Goal: Transaction & Acquisition: Book appointment/travel/reservation

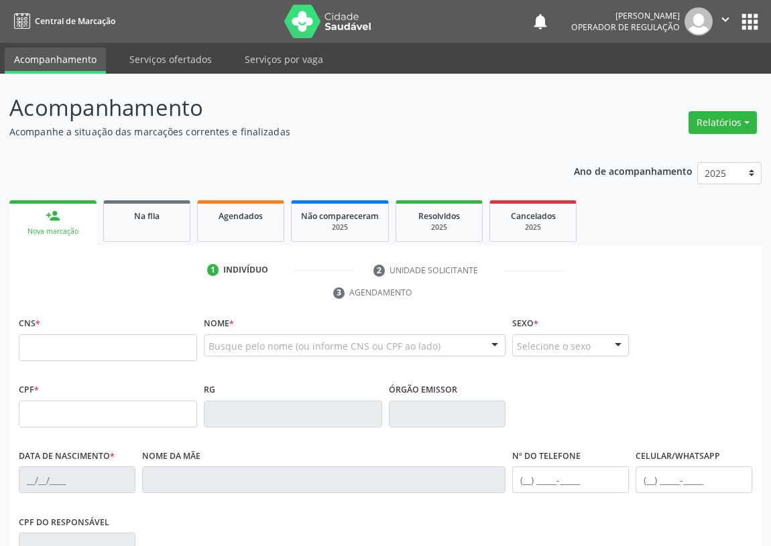
click at [34, 349] on input "text" at bounding box center [108, 347] width 178 height 27
type input "704 5033 1061 3715"
type input "071.485.277-59"
type input "[DATE]"
type input "[PERSON_NAME]"
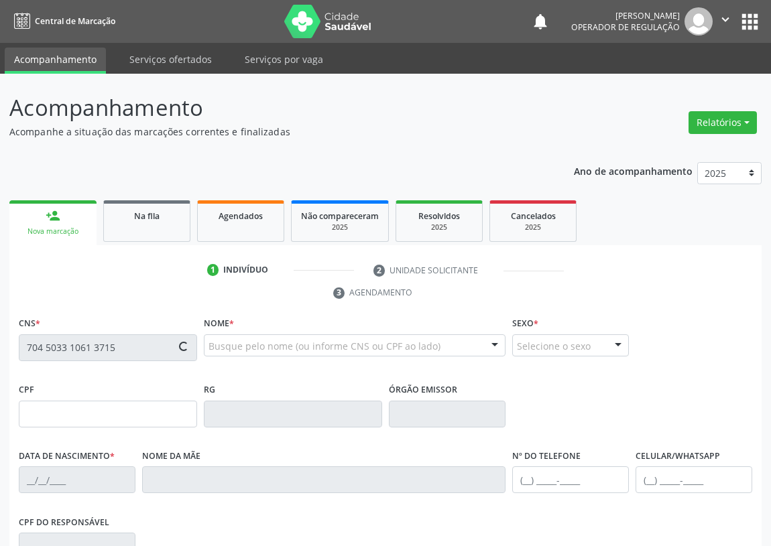
type input "[PHONE_NUMBER]"
type input "150"
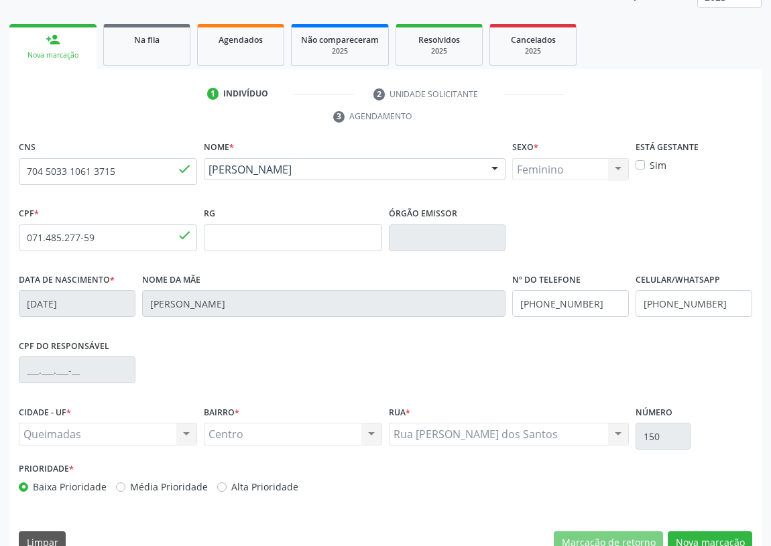
scroll to position [201, 0]
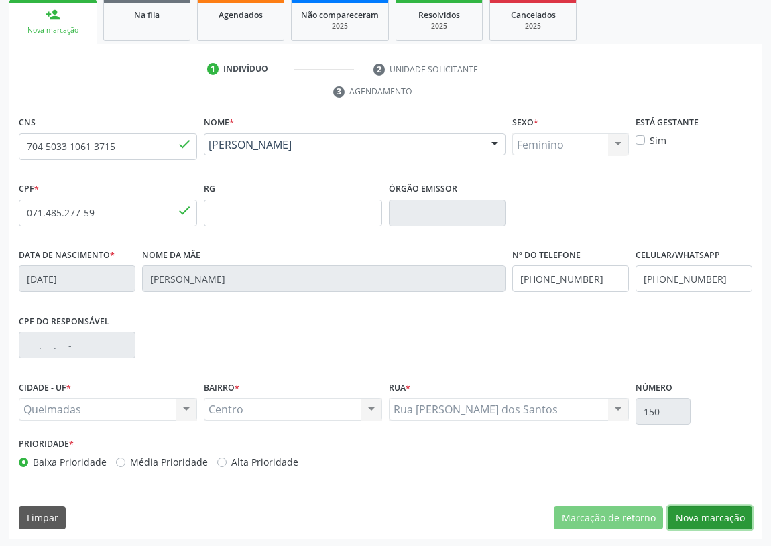
drag, startPoint x: 706, startPoint y: 514, endPoint x: 102, endPoint y: 422, distance: 610.9
click at [700, 511] on button "Nova marcação" at bounding box center [710, 518] width 84 height 23
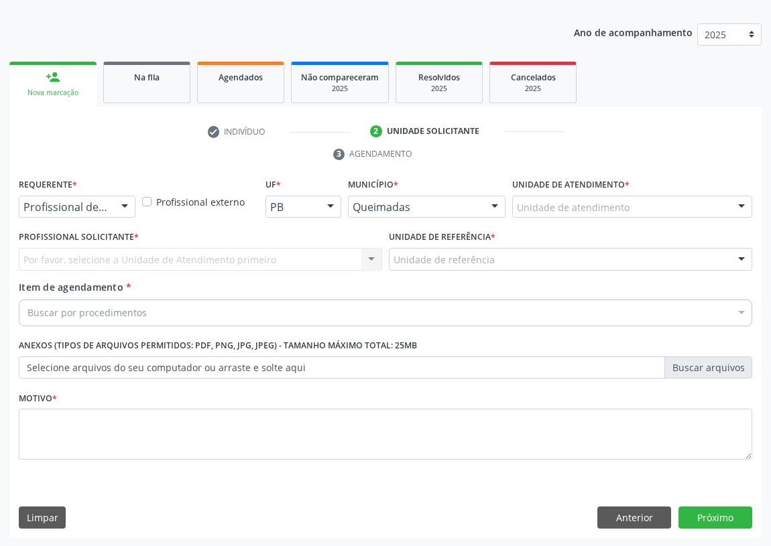
drag, startPoint x: 126, startPoint y: 206, endPoint x: 114, endPoint y: 296, distance: 90.6
click at [127, 208] on div at bounding box center [125, 207] width 20 height 23
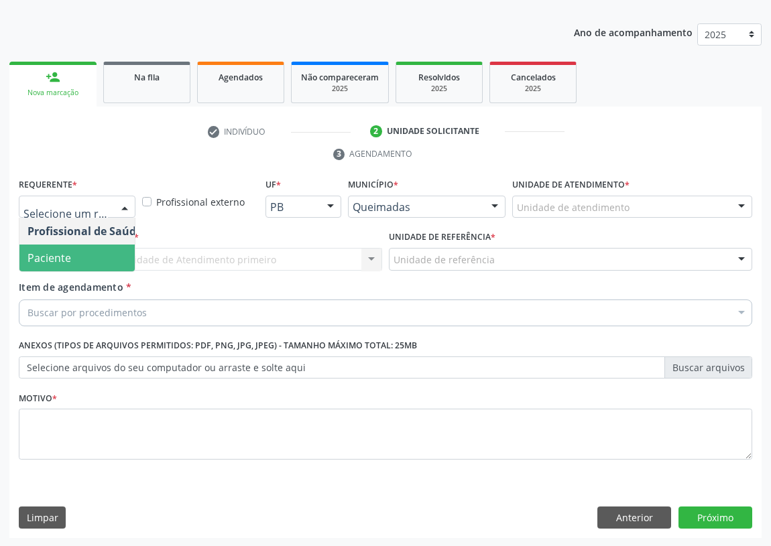
drag, startPoint x: 118, startPoint y: 259, endPoint x: 221, endPoint y: 254, distance: 102.7
click at [119, 259] on span "Paciente" at bounding box center [84, 258] width 131 height 27
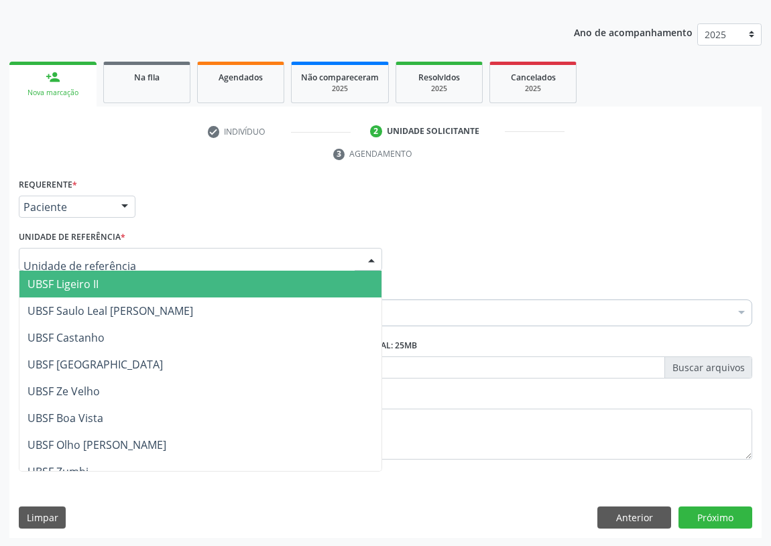
click at [328, 248] on div at bounding box center [200, 259] width 363 height 23
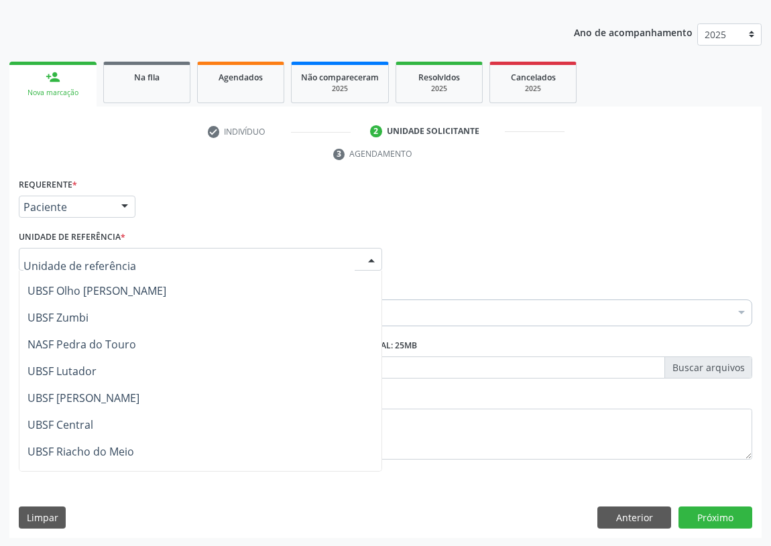
scroll to position [182, 0]
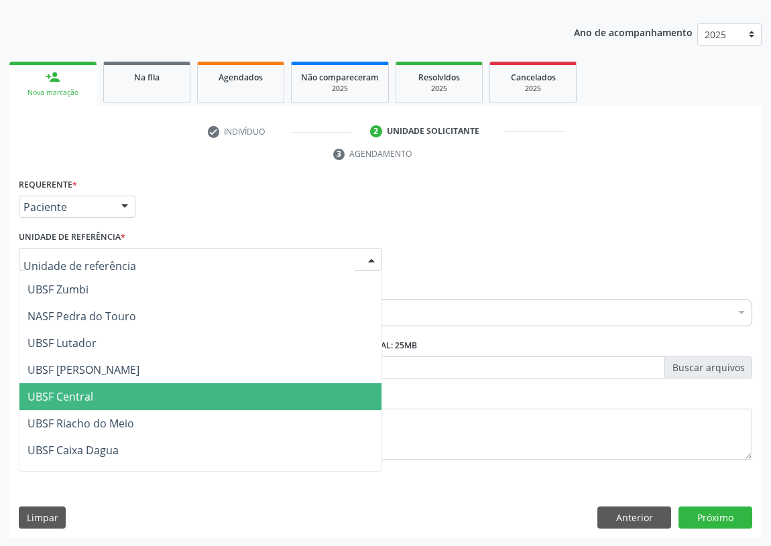
click at [91, 399] on span "UBSF Central" at bounding box center [60, 396] width 66 height 15
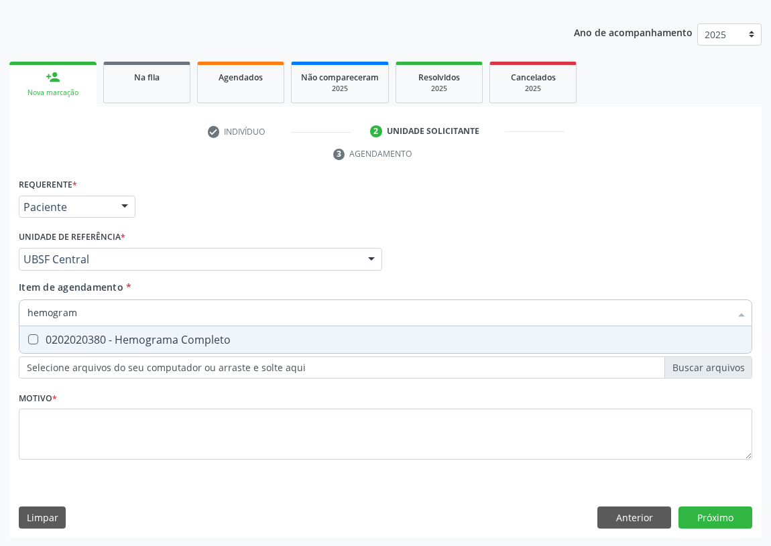
type input "hemograma"
drag, startPoint x: 27, startPoint y: 341, endPoint x: 84, endPoint y: 316, distance: 63.0
click at [29, 341] on div at bounding box center [24, 339] width 10 height 11
checkbox Completo "true"
drag, startPoint x: 61, startPoint y: 316, endPoint x: 0, endPoint y: 318, distance: 61.0
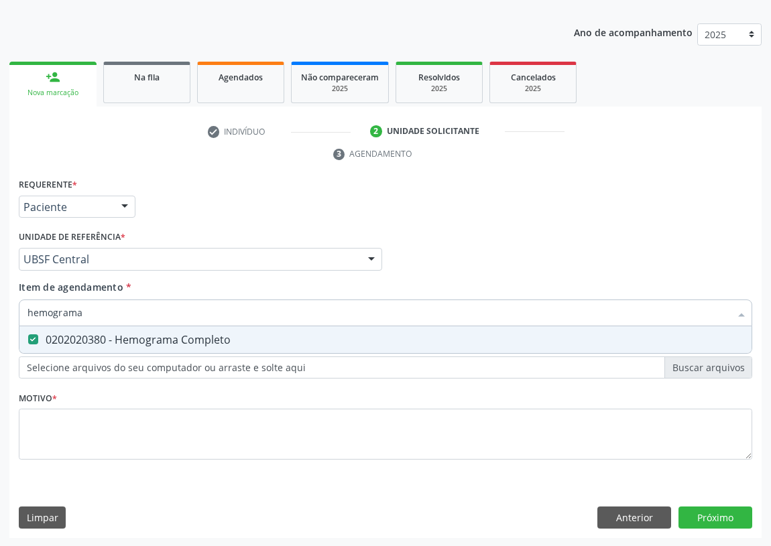
click at [0, 318] on div "Acompanhamento Acompanhe a situação das marcações correntes e finalizadas Relat…" at bounding box center [385, 241] width 771 height 613
type input "Gma"
checkbox Completo "false"
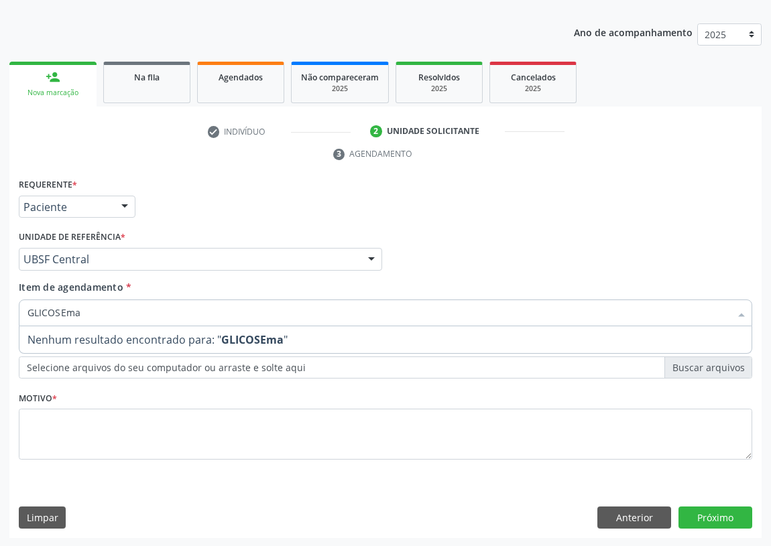
click at [80, 310] on input "GLICOSEma" at bounding box center [378, 313] width 702 height 27
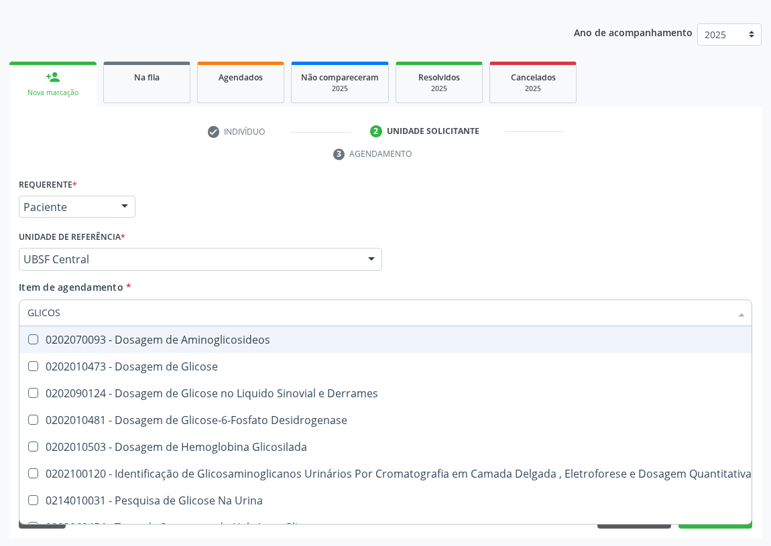
type input "GLICO"
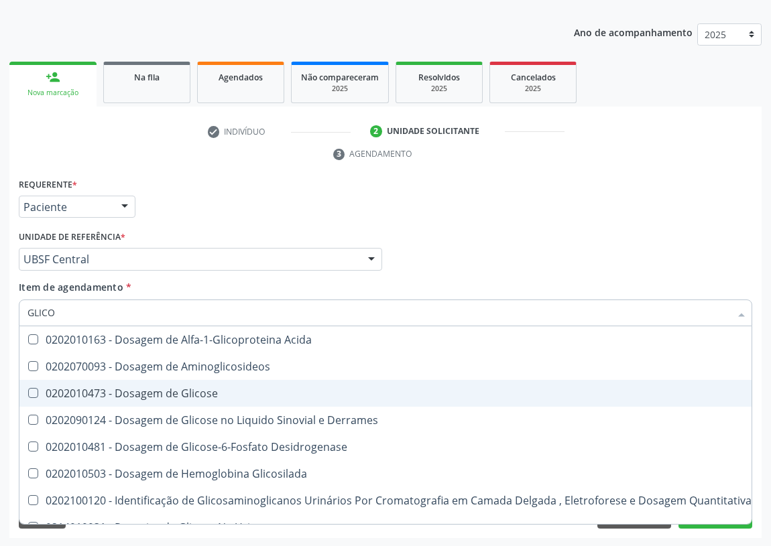
drag, startPoint x: 147, startPoint y: 388, endPoint x: 51, endPoint y: 358, distance: 101.1
click at [146, 388] on div "0202010473 - Dosagem de Glicose" at bounding box center [389, 393] width 724 height 11
checkbox Glicose "true"
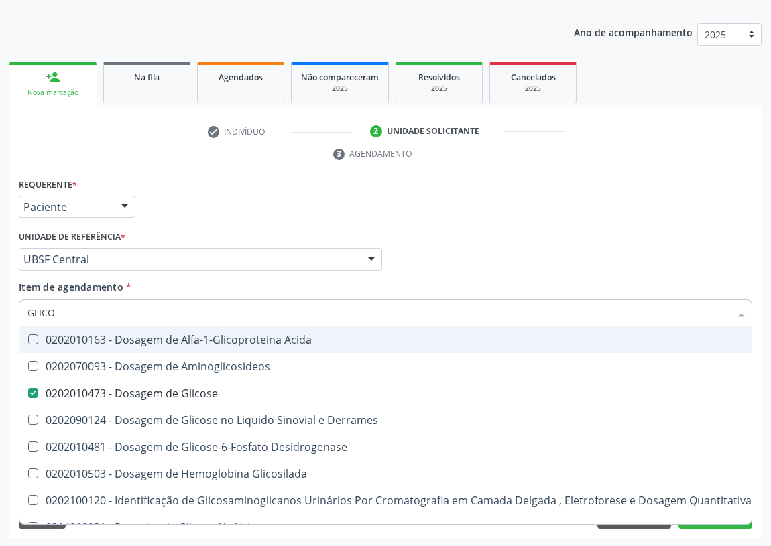
drag, startPoint x: 64, startPoint y: 306, endPoint x: 0, endPoint y: 324, distance: 67.0
click at [0, 324] on div "Acompanhamento Acompanhe a situação das marcações correntes e finalizadas Relat…" at bounding box center [385, 241] width 771 height 613
type input "TG"
checkbox Glicose "false"
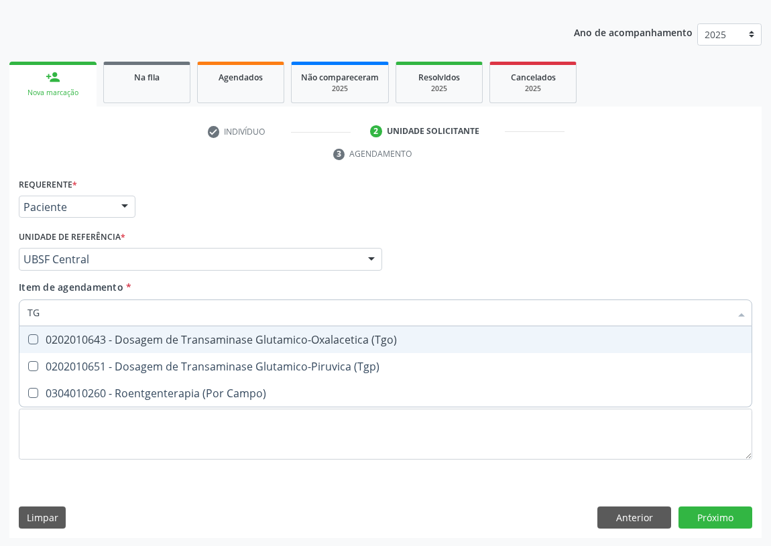
type input "TGO"
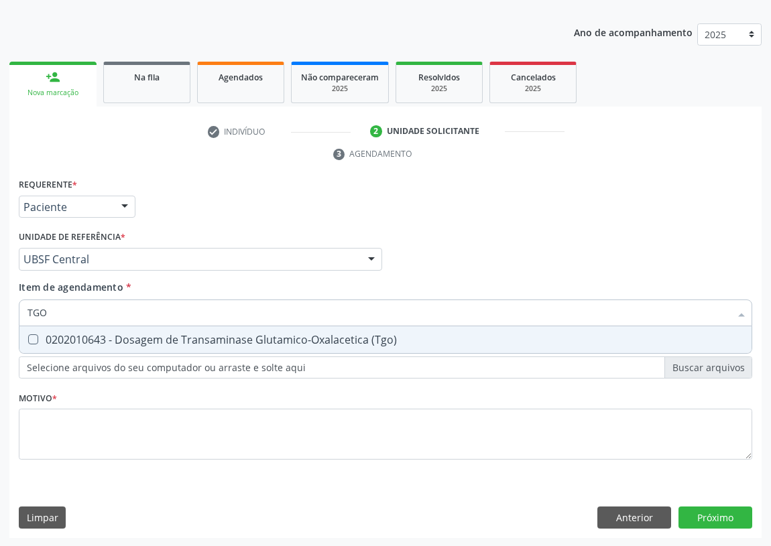
drag, startPoint x: 32, startPoint y: 336, endPoint x: 50, endPoint y: 326, distance: 20.7
click at [39, 332] on span "0202010643 - Dosagem de Transaminase Glutamico-Oxalacetica (Tgo)" at bounding box center [385, 339] width 732 height 27
checkbox \(Tgo\) "true"
drag, startPoint x: 23, startPoint y: 315, endPoint x: 6, endPoint y: 309, distance: 17.8
click at [7, 311] on div "Acompanhamento Acompanhe a situação das marcações correntes e finalizadas Relat…" at bounding box center [385, 241] width 771 height 613
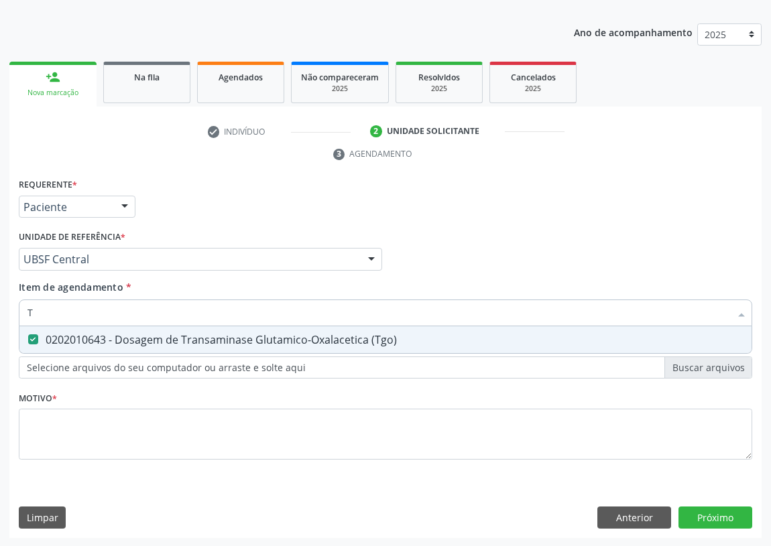
type input "TG"
checkbox \(Tgo\) "true"
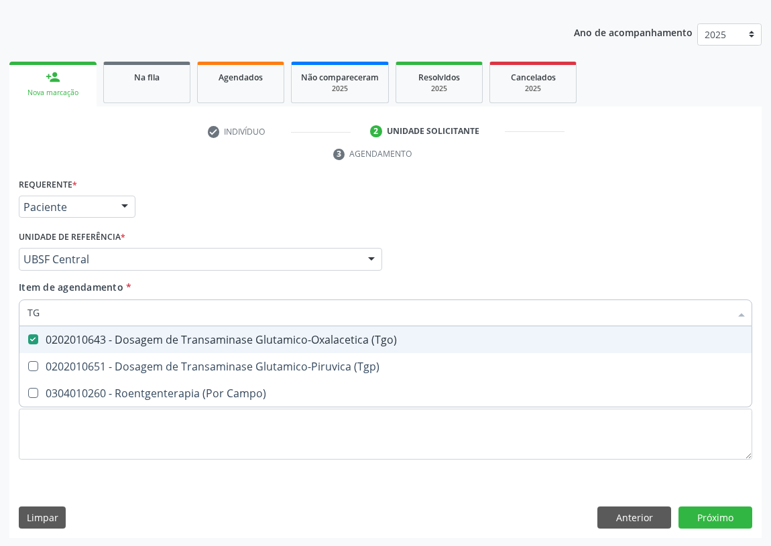
type input "TGP"
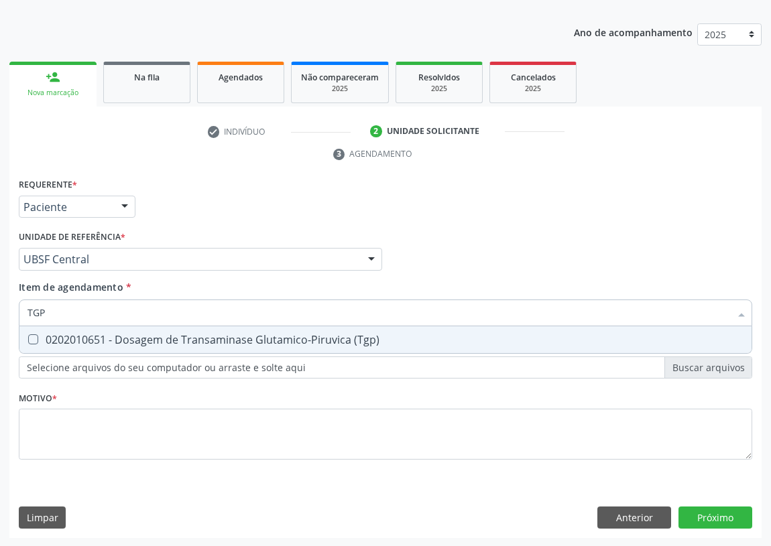
drag, startPoint x: 35, startPoint y: 338, endPoint x: 45, endPoint y: 312, distance: 28.6
click at [35, 336] on \(Tgp\) at bounding box center [33, 339] width 10 height 10
click at [28, 336] on \(Tgp\) "checkbox" at bounding box center [23, 339] width 9 height 9
checkbox \(Tgp\) "true"
click at [5, 317] on div "Acompanhamento Acompanhe a situação das marcações correntes e finalizadas Relat…" at bounding box center [385, 241] width 771 height 613
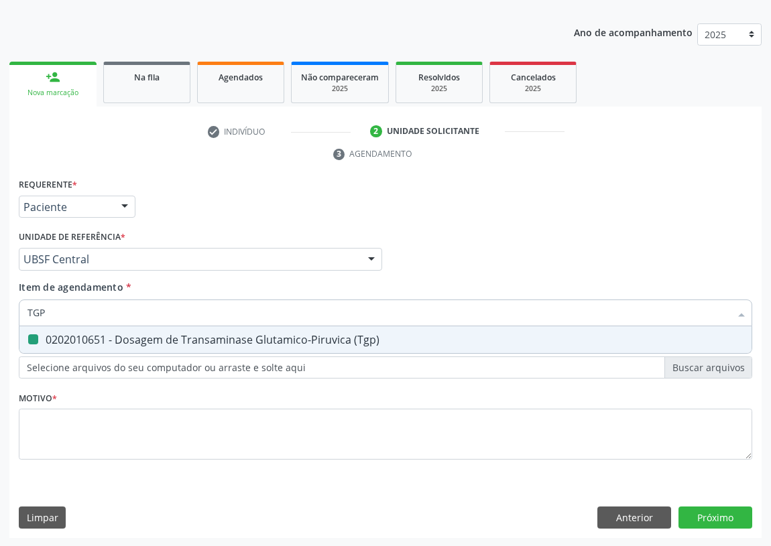
type input "C"
checkbox \(Tgp\) "false"
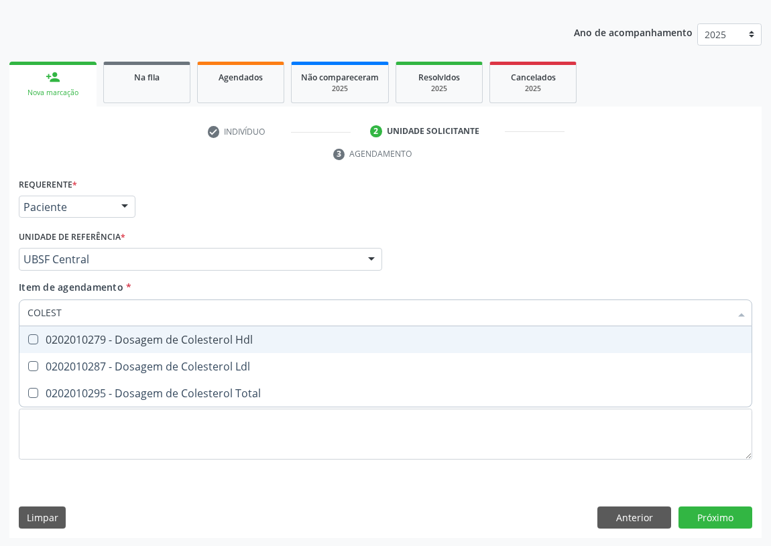
type input "COLESTE"
drag, startPoint x: 34, startPoint y: 340, endPoint x: 30, endPoint y: 359, distance: 19.2
click at [31, 350] on span "0202010279 - Dosagem de Colesterol Hdl" at bounding box center [385, 339] width 732 height 27
checkbox Hdl "true"
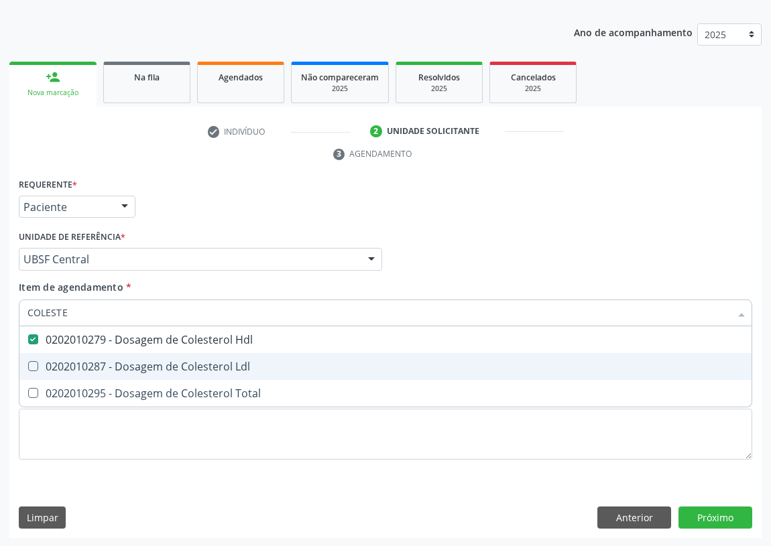
drag, startPoint x: 32, startPoint y: 367, endPoint x: 61, endPoint y: 334, distance: 44.1
click at [40, 362] on div "0202010287 - Dosagem de Colesterol Ldl" at bounding box center [385, 366] width 716 height 11
checkbox Ldl "true"
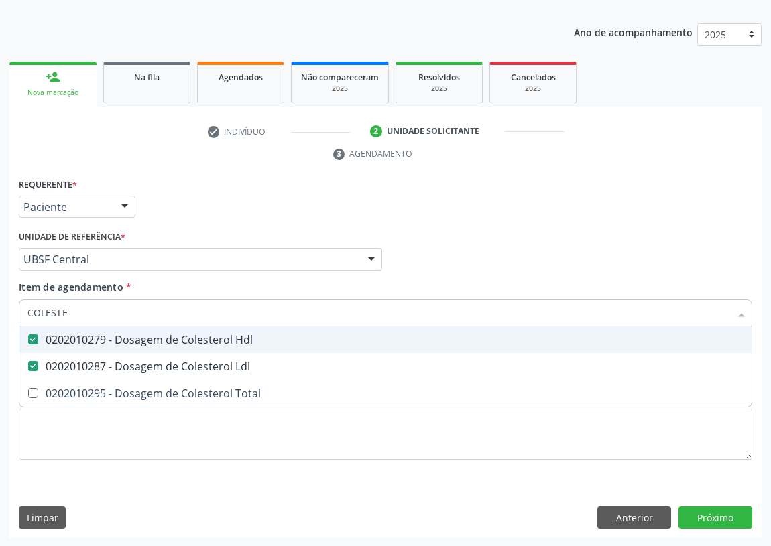
drag, startPoint x: 58, startPoint y: 313, endPoint x: 17, endPoint y: 314, distance: 41.6
click at [17, 314] on div "Item de agendamento * COLESTE Desfazer seleção 0202010279 - Dosagem de Colester…" at bounding box center [385, 306] width 740 height 52
type input "02"
checkbox Hdl "false"
checkbox Ldl "false"
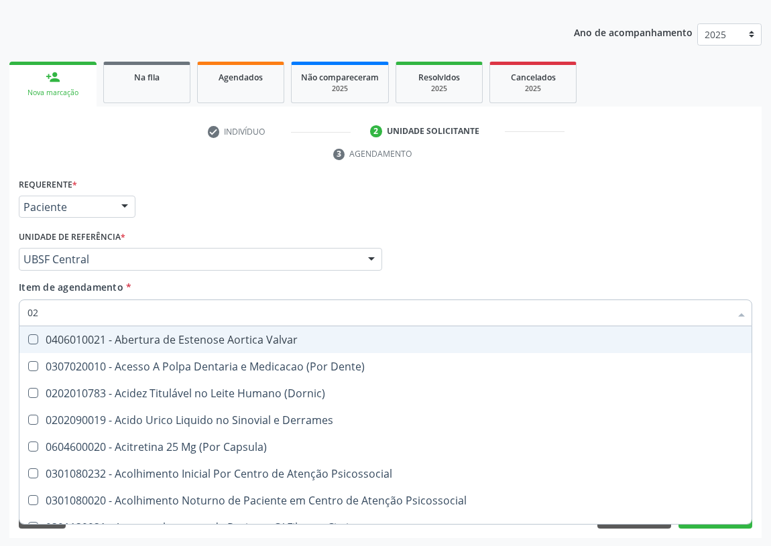
type input "020"
checkbox \(Pos-Pasteurização\) "true"
checkbox Debridamento "true"
checkbox Osmolaridade "true"
checkbox 17-Hidroxicorticosteroides "true"
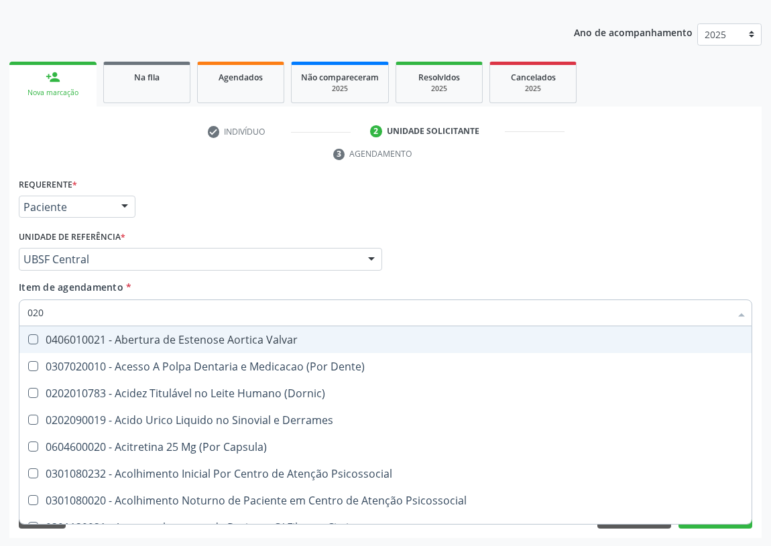
checkbox D "true"
checkbox Hdl "false"
checkbox Ldl "false"
checkbox Glicose "false"
checkbox \(Tgo\) "false"
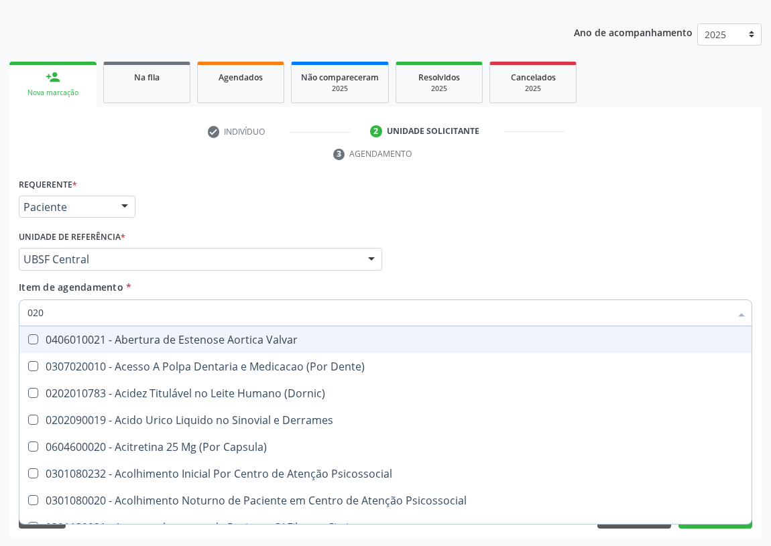
checkbox \(Tgp\) "false"
checkbox Eletro-Oculografia "true"
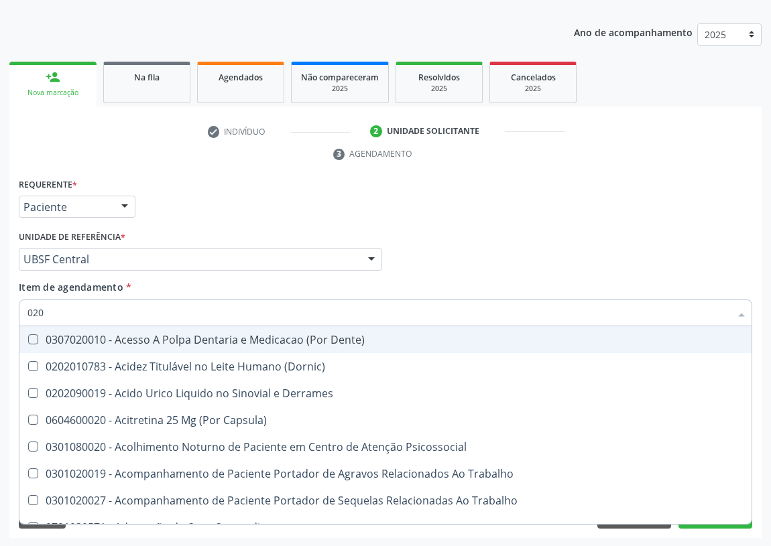
type input "0202"
checkbox Ocular "true"
checkbox Aberto\) "true"
checkbox Cortante "true"
checkbox 67 "true"
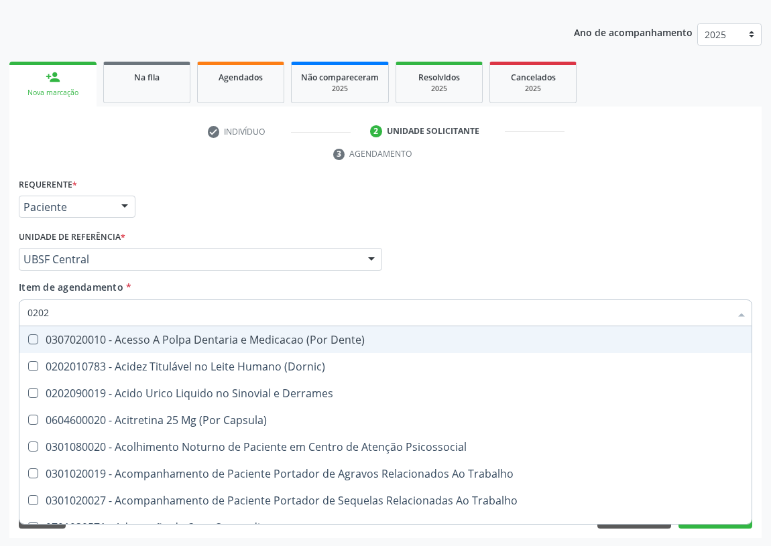
checkbox Aspiracao "true"
checkbox Revisao "true"
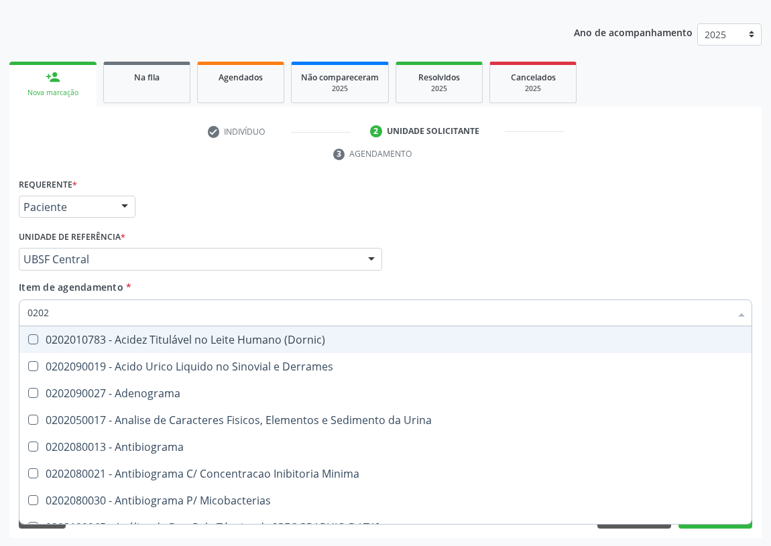
type input "02020"
checkbox Barbituratos "true"
checkbox Benzodiazepinicos "true"
checkbox Hdl "false"
checkbox Ldl "false"
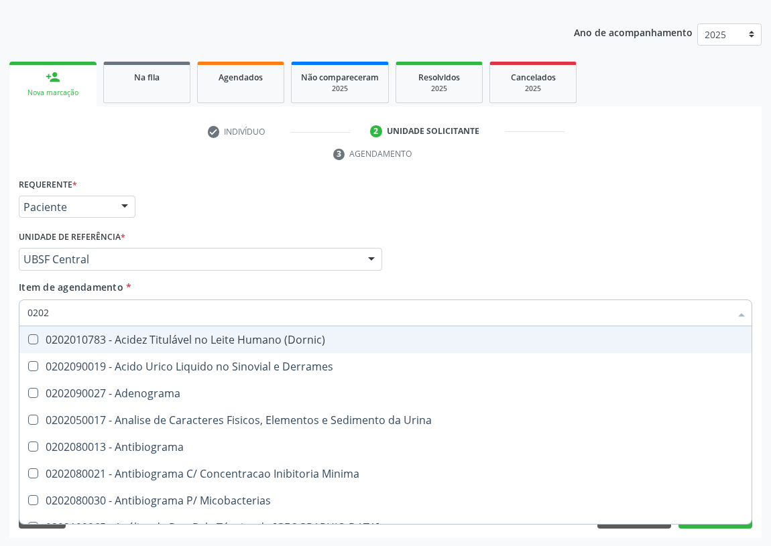
checkbox Xiii "true"
checkbox Glicose "false"
checkbox Progesterona "true"
checkbox Prolactina "true"
checkbox \(Tgo\) "false"
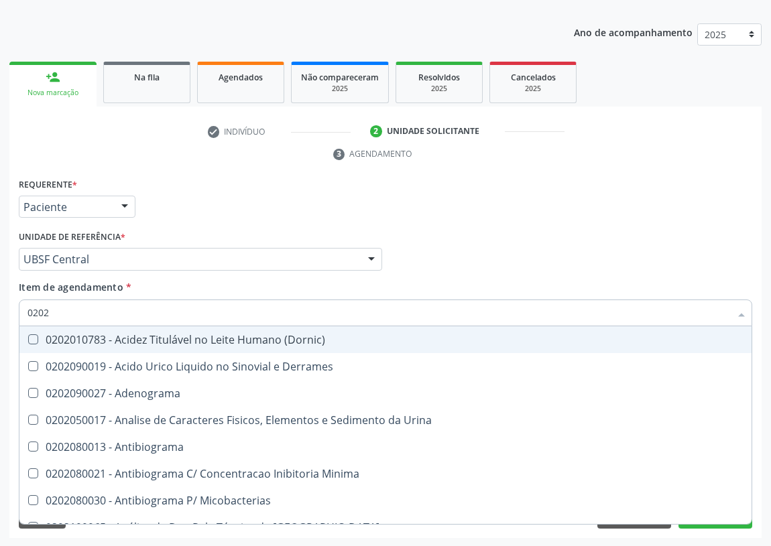
checkbox \(Tgp\) "false"
checkbox Zinco "true"
checkbox Completo "false"
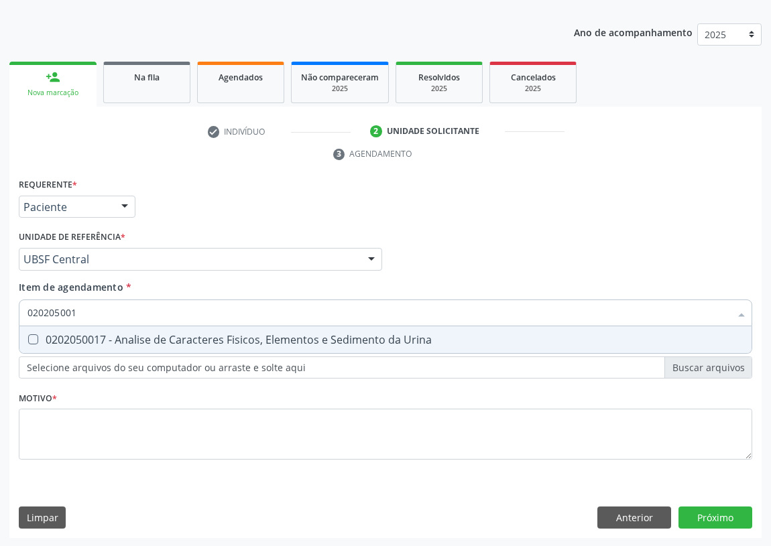
type input "0202050017"
drag, startPoint x: 35, startPoint y: 339, endPoint x: 75, endPoint y: 298, distance: 57.8
click at [42, 332] on span "0202050017 - Analise de Caracteres Fisicos, Elementos e Sedimento da Urina" at bounding box center [385, 339] width 732 height 27
checkbox Urina "true"
drag, startPoint x: 77, startPoint y: 310, endPoint x: 0, endPoint y: 321, distance: 77.8
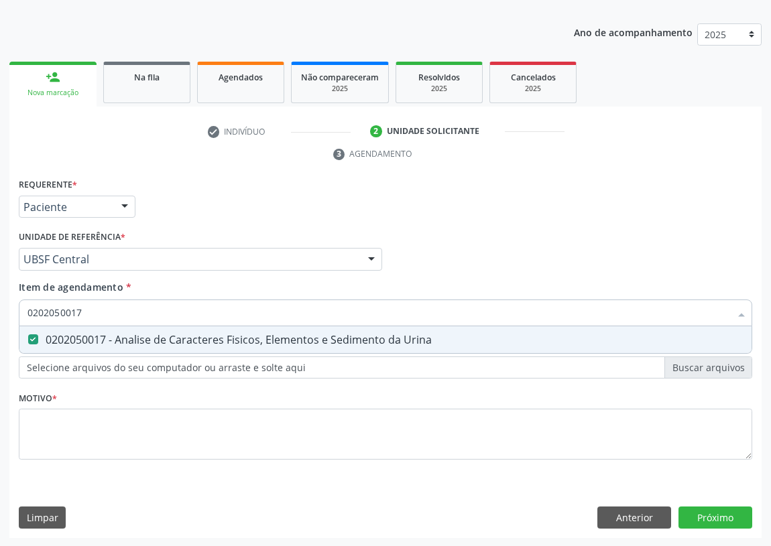
click at [2, 321] on div "Acompanhamento Acompanhe a situação das marcações correntes e finalizadas Relat…" at bounding box center [385, 241] width 771 height 613
type input "TR"
checkbox Urina "false"
type input "TRIGLI"
drag, startPoint x: 36, startPoint y: 339, endPoint x: 40, endPoint y: 327, distance: 12.7
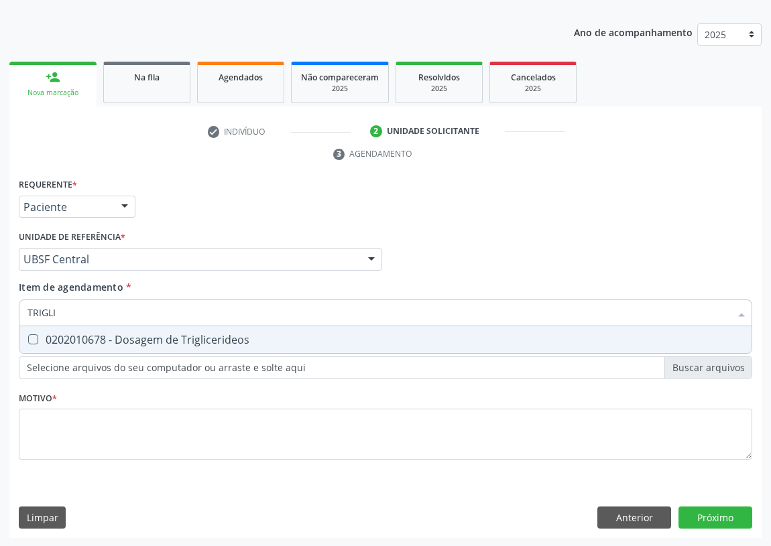
click at [38, 332] on span "0202010678 - Dosagem de Triglicerideos" at bounding box center [385, 339] width 732 height 27
checkbox Triglicerideos "true"
drag, startPoint x: 63, startPoint y: 310, endPoint x: 1, endPoint y: 312, distance: 61.7
click at [2, 316] on div "Acompanhamento Acompanhe a situação das marcações correntes e finalizadas Relat…" at bounding box center [385, 241] width 771 height 613
type input "U"
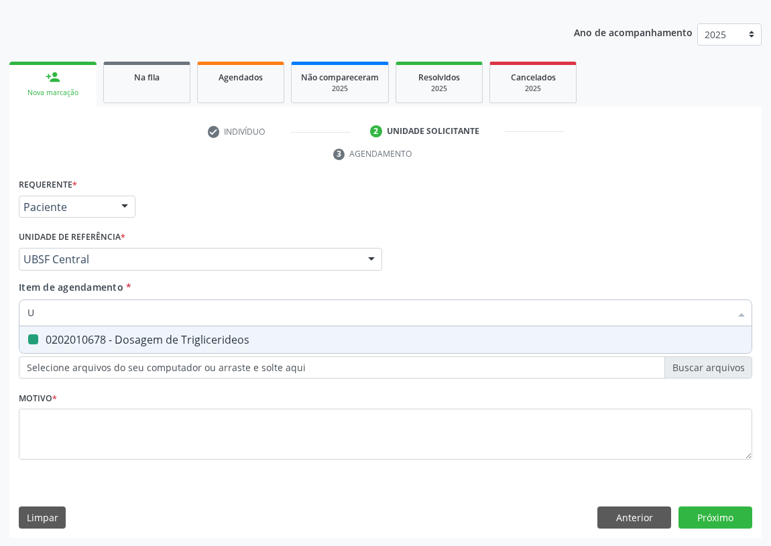
checkbox Triglicerideos "false"
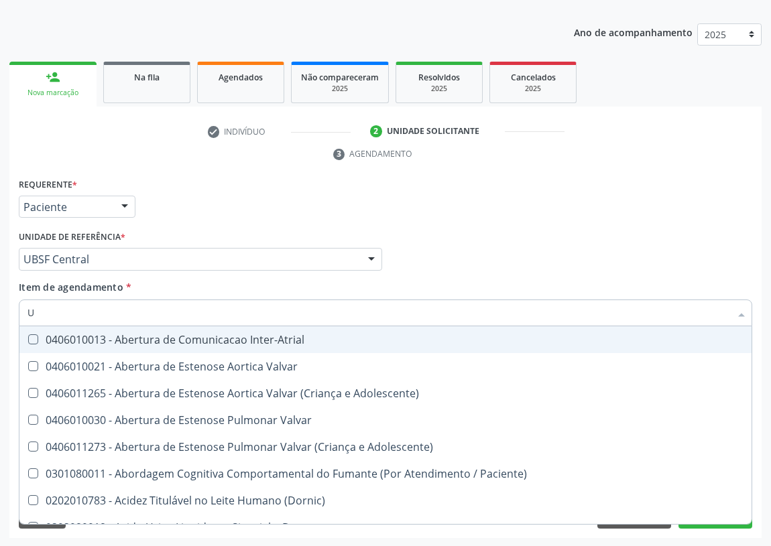
type input "UR"
checkbox Reabilitacao "true"
checkbox Urina "false"
type input "URE"
checkbox Urina "false"
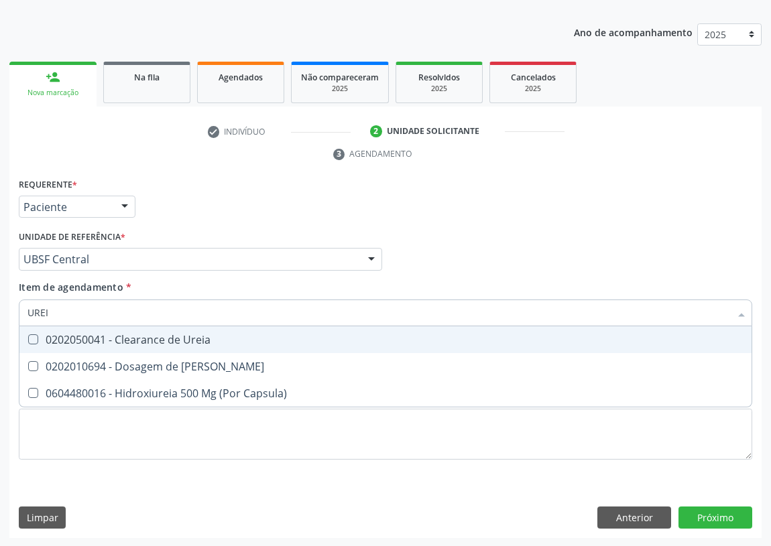
type input "UREIA"
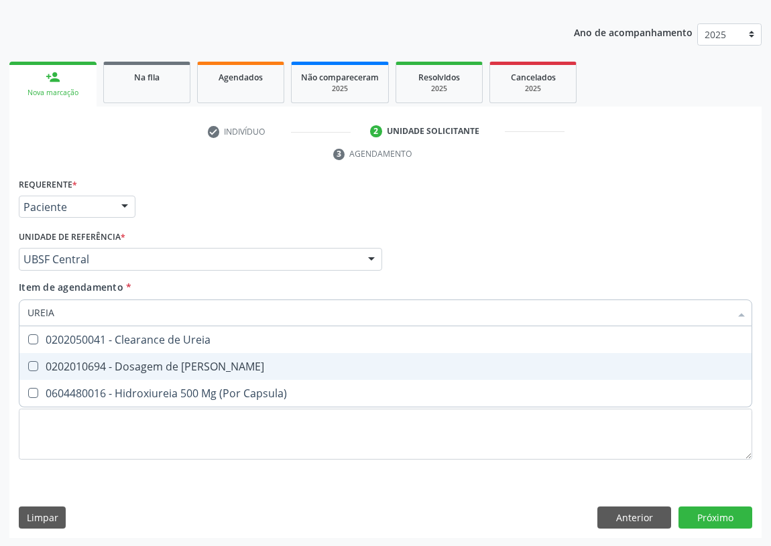
drag, startPoint x: 32, startPoint y: 369, endPoint x: 42, endPoint y: 355, distance: 16.9
click at [40, 359] on span "0202010694 - Dosagem de [PERSON_NAME]" at bounding box center [385, 366] width 732 height 27
checkbox Ureia "true"
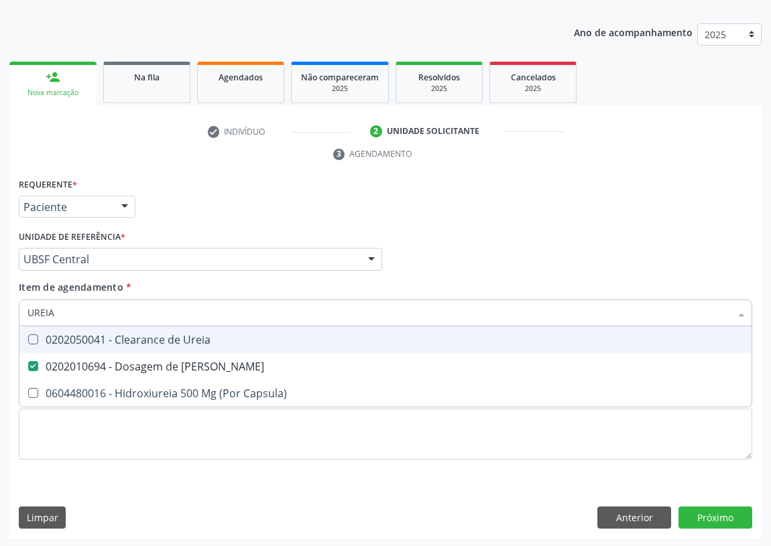
drag, startPoint x: 57, startPoint y: 306, endPoint x: 0, endPoint y: 315, distance: 57.6
click at [0, 316] on div "Acompanhamento Acompanhe a situação das marcações correntes e finalizadas Relat…" at bounding box center [385, 241] width 771 height 613
type input "V"
checkbox Ureia "false"
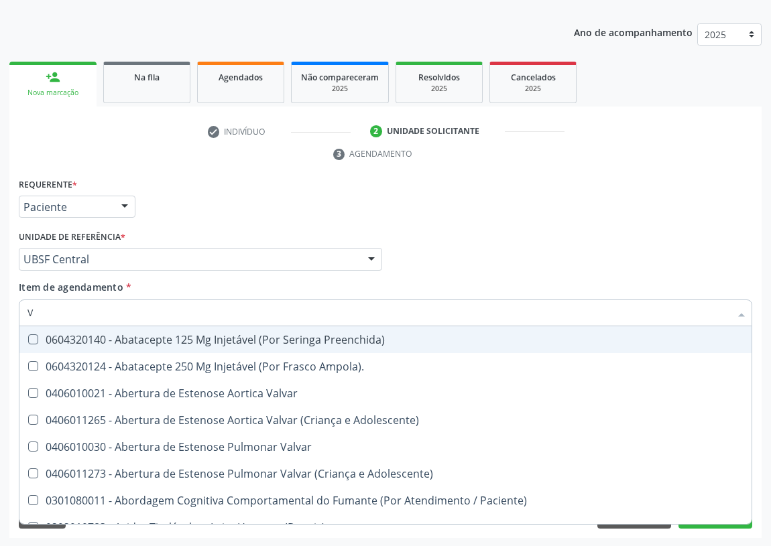
type input "VI"
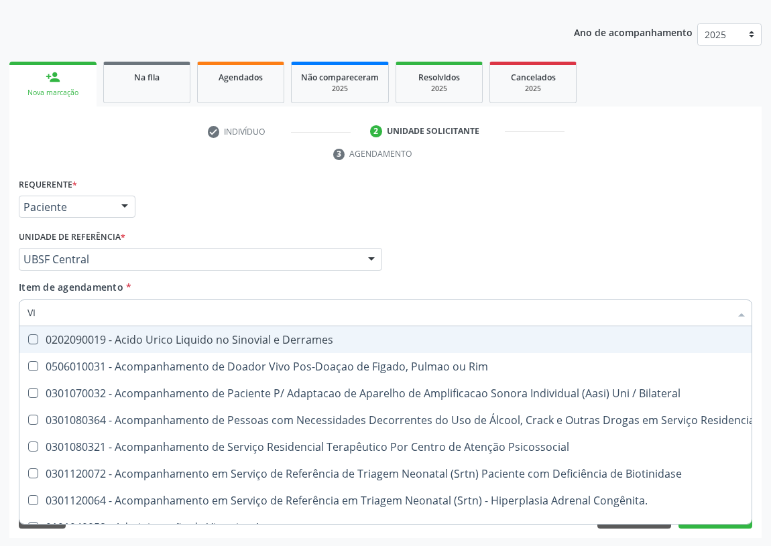
checkbox \(Tgp\) "true"
checkbox B64\) "false"
type input "VIT"
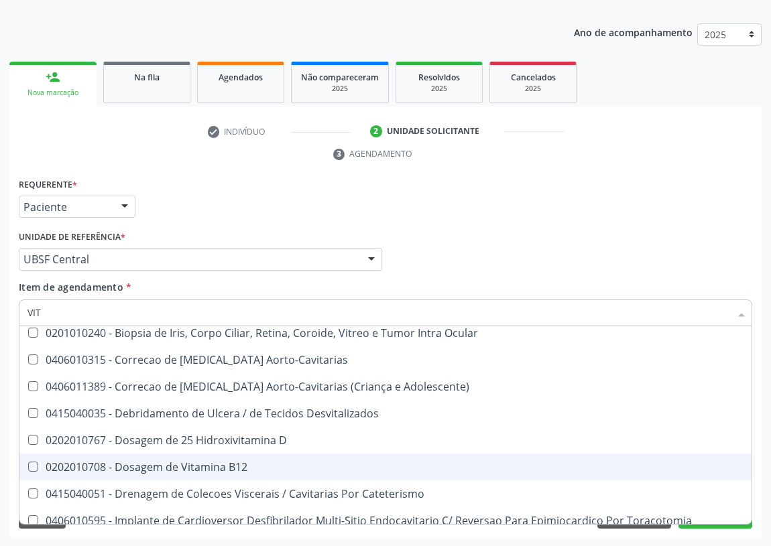
scroll to position [60, 0]
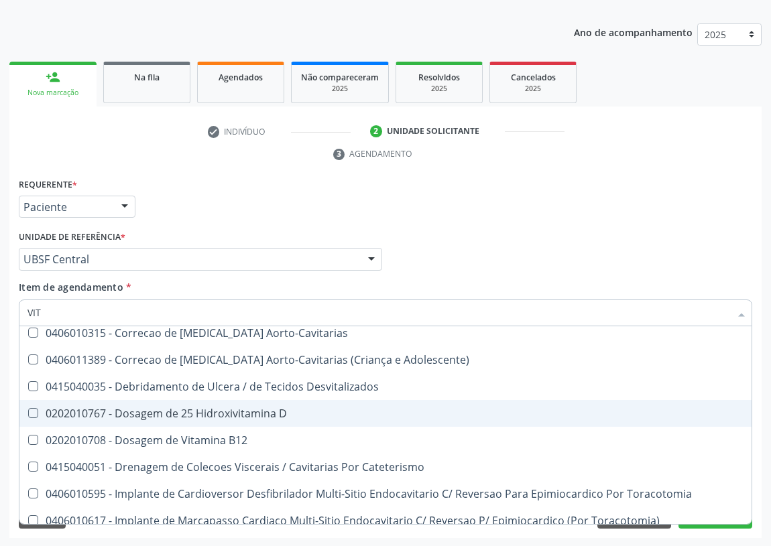
click at [250, 409] on div "0202010767 - Dosagem de 25 Hidroxivitamina D" at bounding box center [385, 413] width 716 height 11
checkbox D "true"
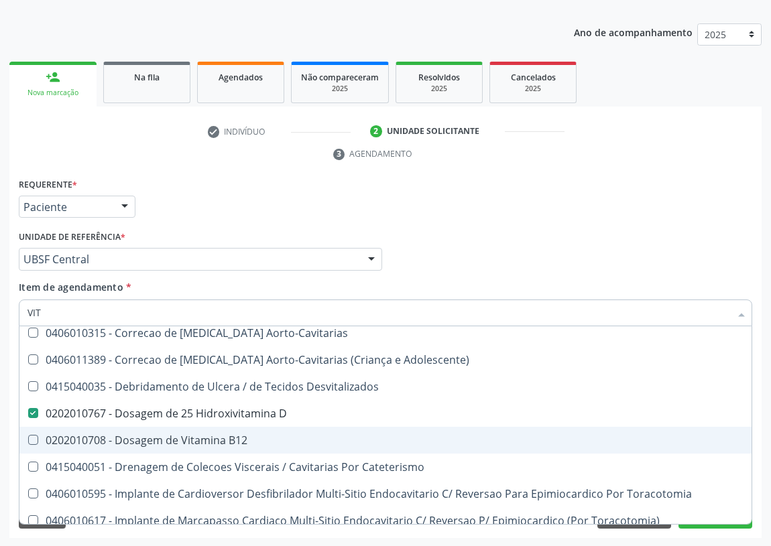
drag, startPoint x: 228, startPoint y: 440, endPoint x: 422, endPoint y: 302, distance: 237.9
click at [233, 438] on div "0202010708 - Dosagem de Vitamina B12" at bounding box center [385, 440] width 716 height 11
checkbox B12 "true"
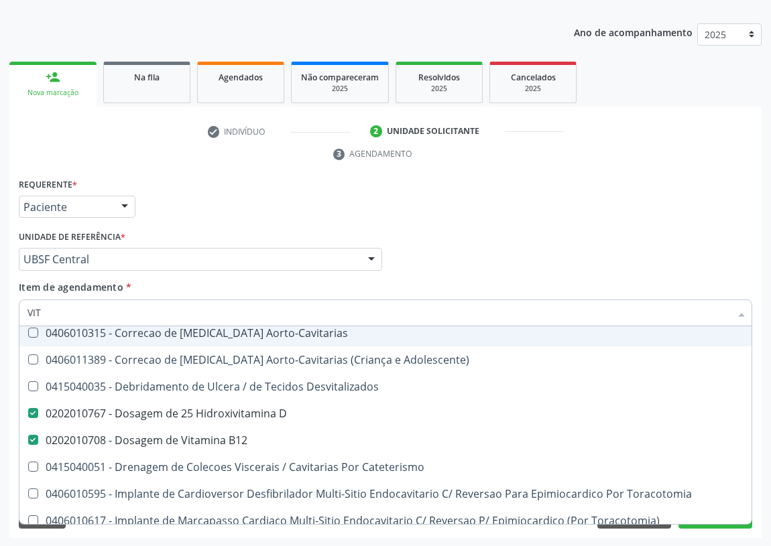
drag, startPoint x: 581, startPoint y: 229, endPoint x: 0, endPoint y: 487, distance: 636.1
click at [568, 237] on div "Profissional Solicitante Por favor, selecione a Unidade de Atendimento primeiro…" at bounding box center [385, 253] width 740 height 52
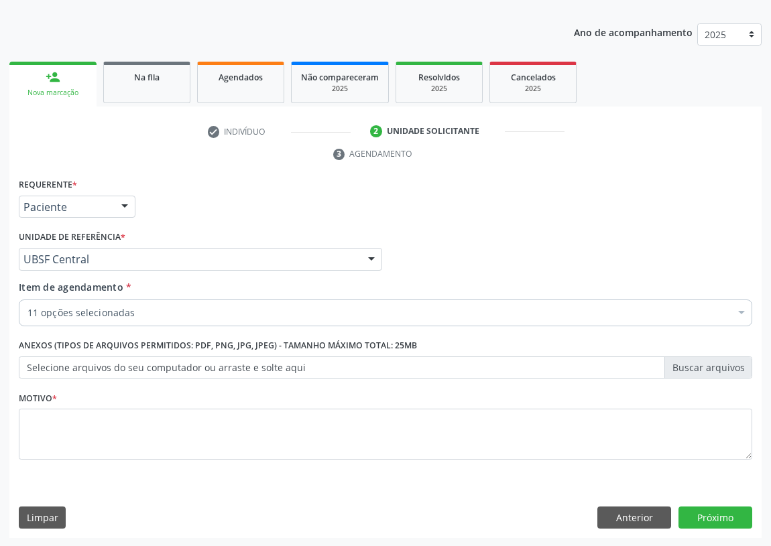
scroll to position [0, 0]
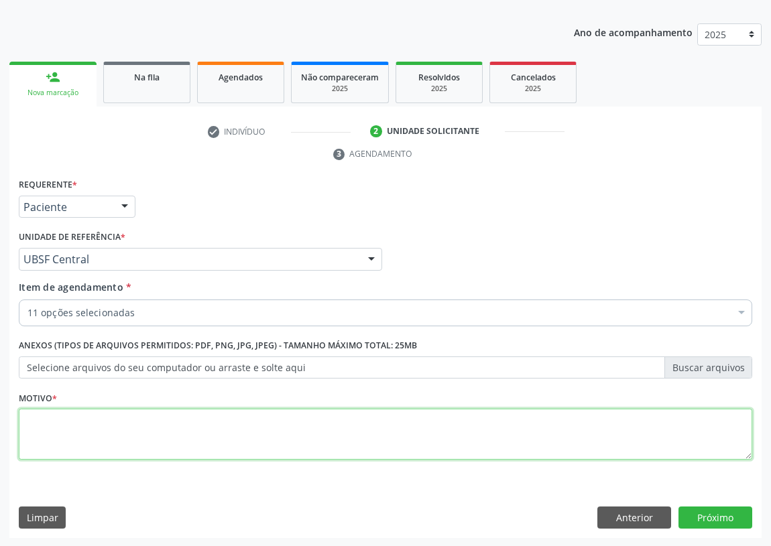
click at [72, 442] on textarea at bounding box center [385, 434] width 733 height 51
type textarea "AVALIAÇÃO"
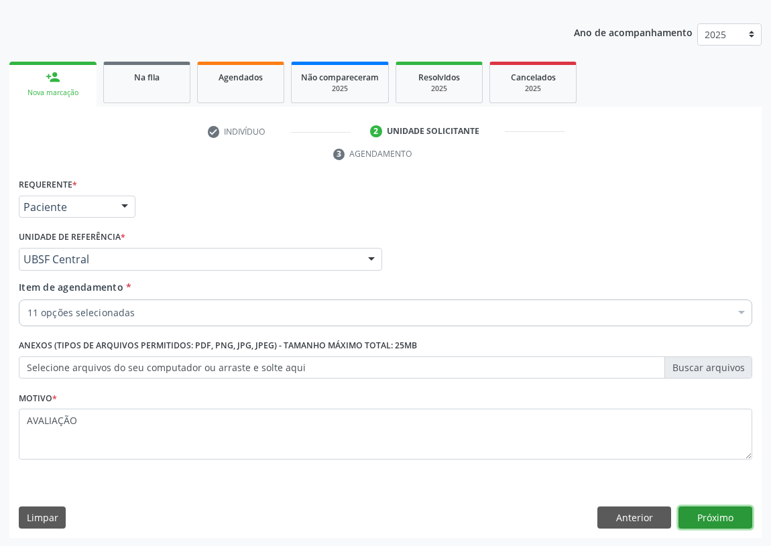
click at [714, 513] on button "Próximo" at bounding box center [715, 518] width 74 height 23
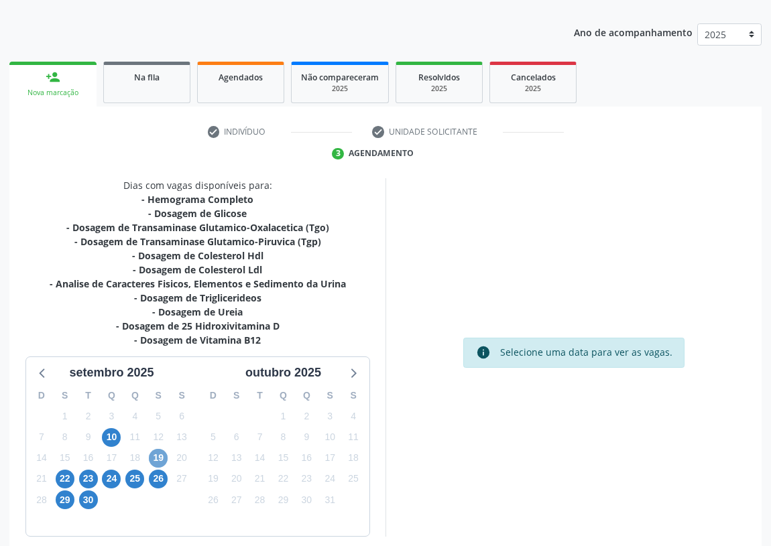
click at [158, 456] on span "19" at bounding box center [158, 458] width 19 height 19
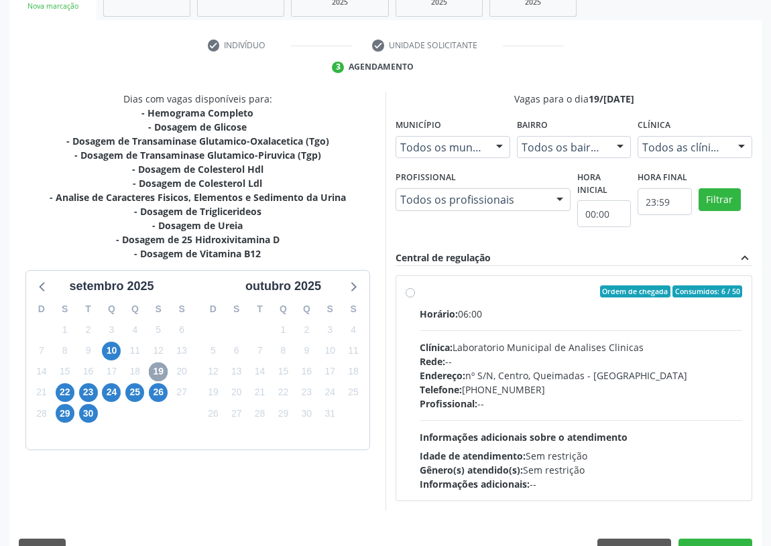
scroll to position [257, 0]
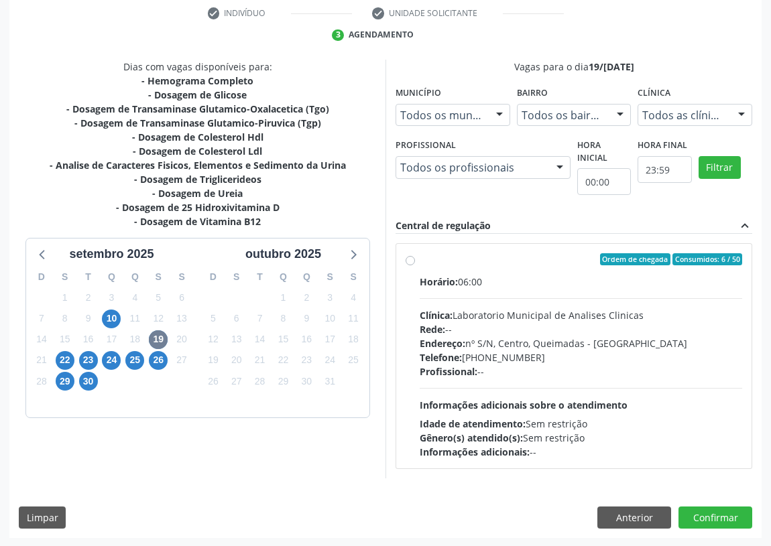
drag, startPoint x: 412, startPoint y: 261, endPoint x: 420, endPoint y: 298, distance: 37.9
click at [420, 261] on label "Ordem de chegada Consumidos: 6 / 50 Horário: 06:00 Clínica: Laboratorio Municip…" at bounding box center [581, 356] width 322 height 206
click at [411, 261] on input "Ordem de chegada Consumidos: 6 / 50 Horário: 06:00 Clínica: Laboratorio Municip…" at bounding box center [410, 259] width 9 height 12
radio input "true"
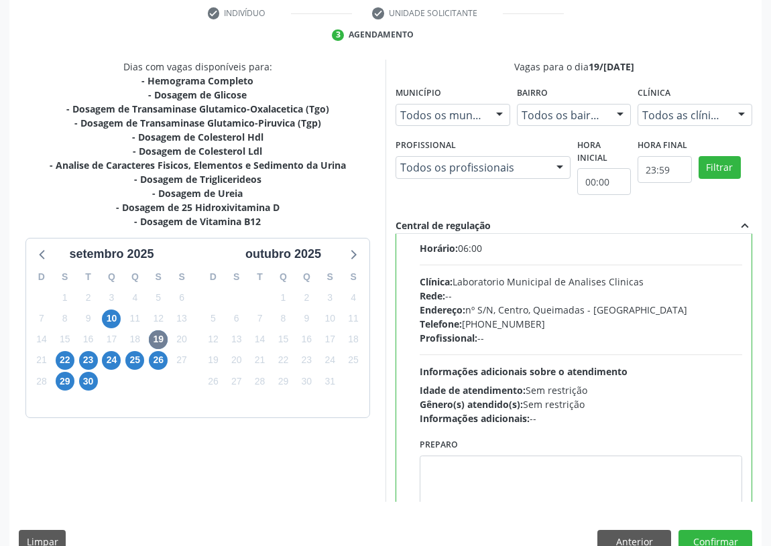
scroll to position [66, 0]
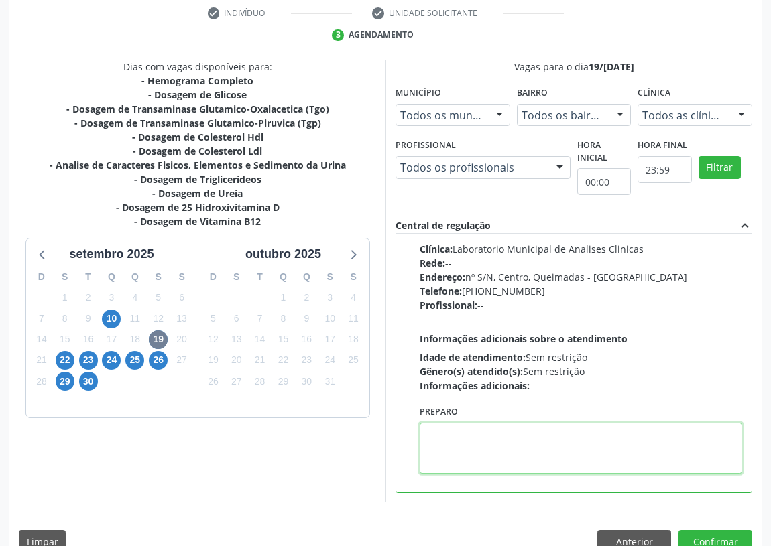
click at [461, 458] on textarea at bounding box center [581, 448] width 322 height 51
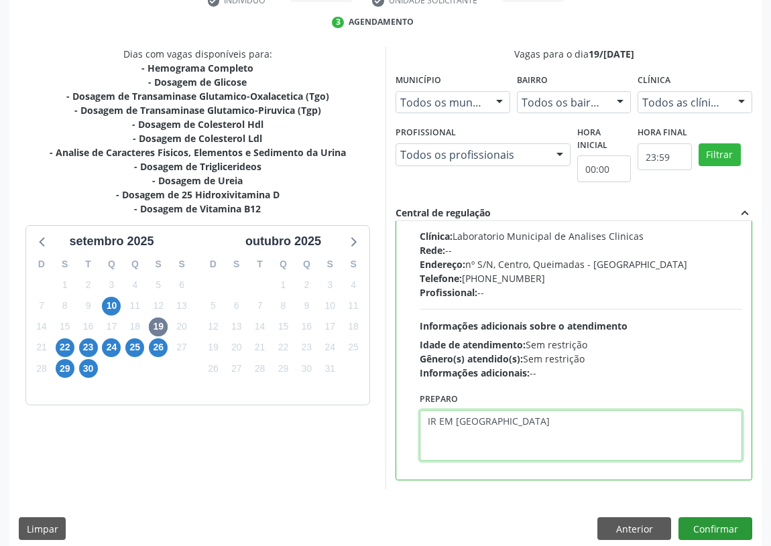
scroll to position [282, 0]
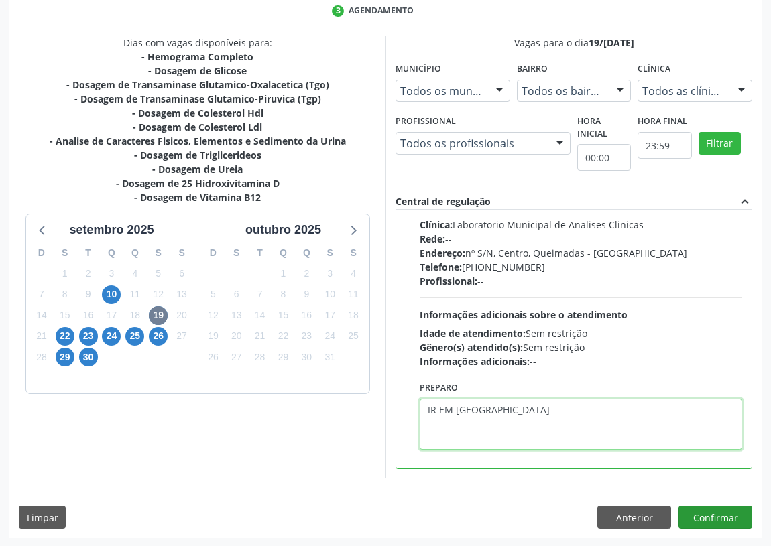
type textarea "IR EM [GEOGRAPHIC_DATA]"
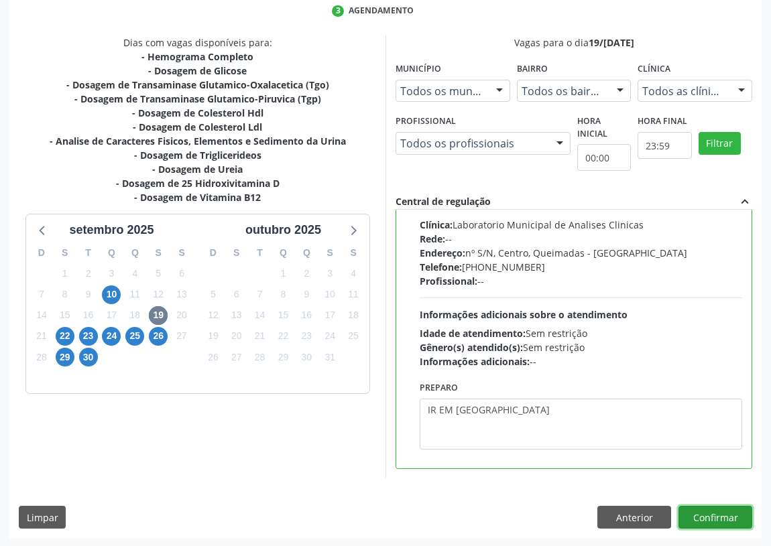
click at [708, 515] on button "Confirmar" at bounding box center [715, 517] width 74 height 23
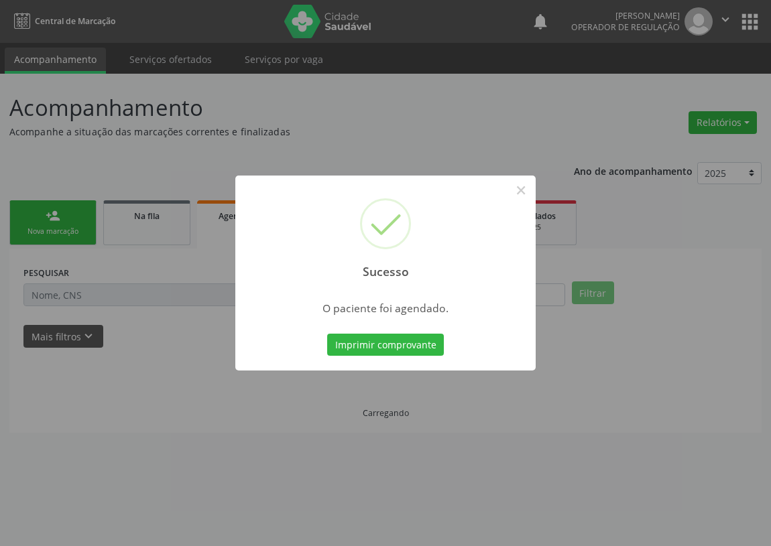
scroll to position [0, 0]
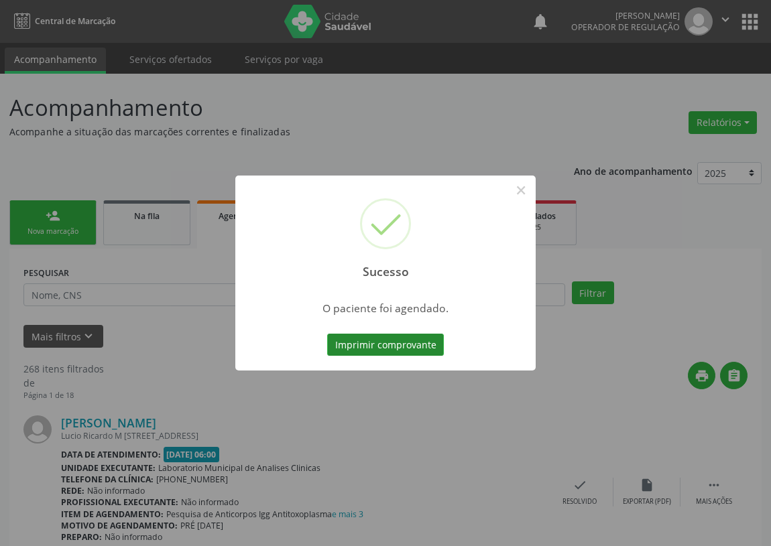
click at [373, 344] on button "Imprimir comprovante" at bounding box center [385, 345] width 117 height 23
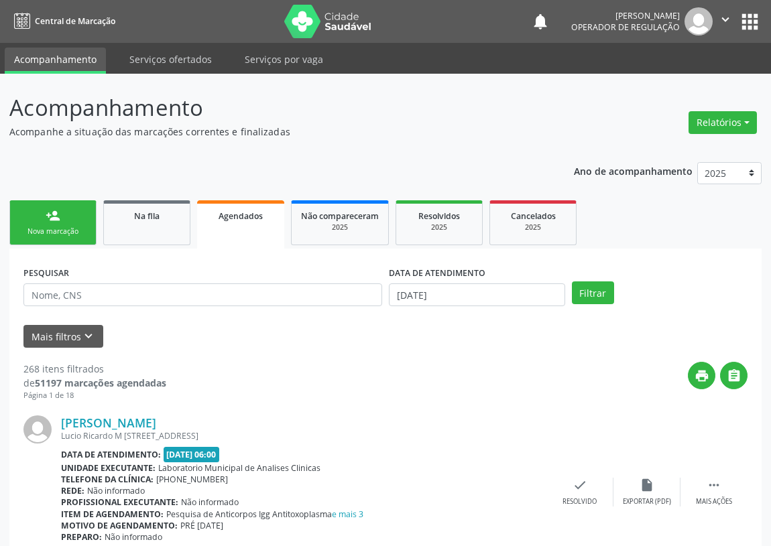
click at [68, 227] on div "Nova marcação" at bounding box center [52, 232] width 67 height 10
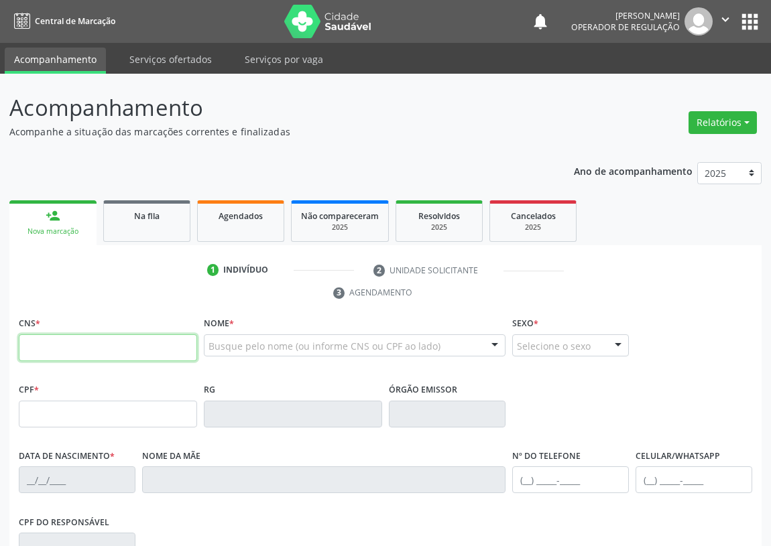
click at [31, 346] on input "text" at bounding box center [108, 347] width 178 height 27
